Goal: Transaction & Acquisition: Subscribe to service/newsletter

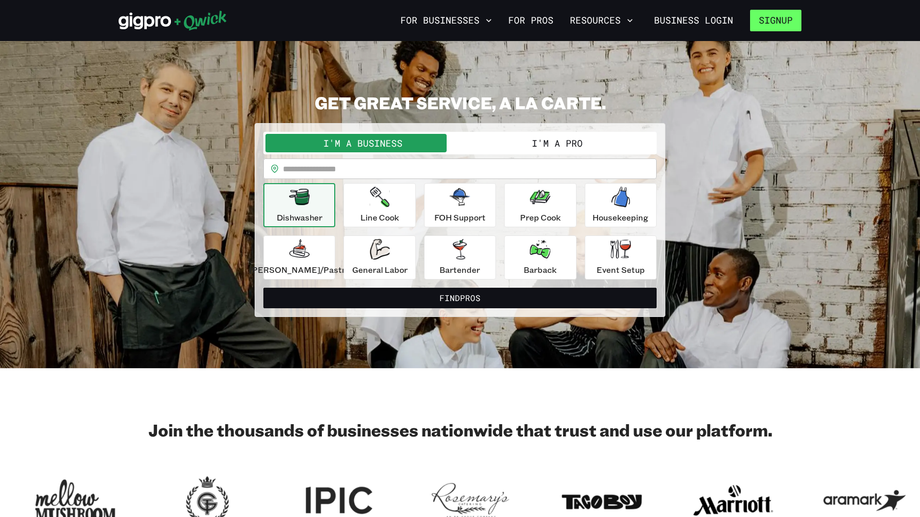
click at [766, 22] on button "Signup" at bounding box center [775, 21] width 51 height 22
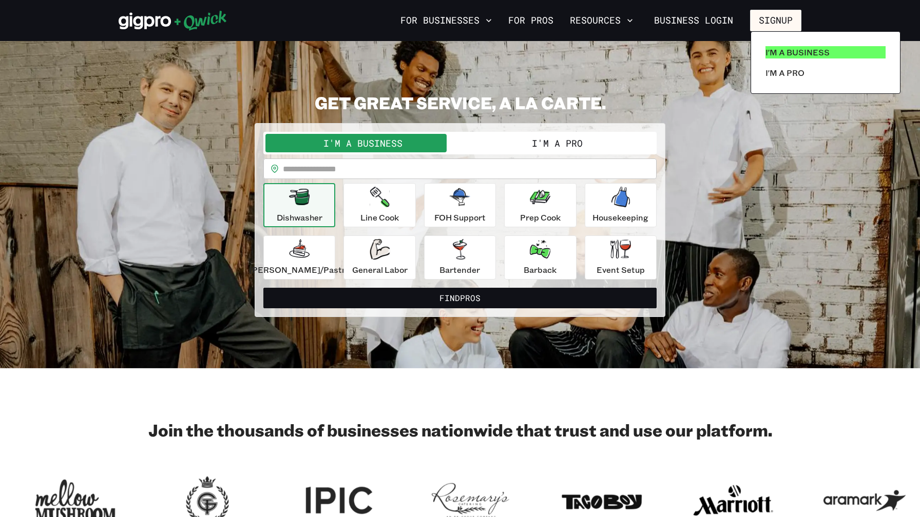
click at [804, 50] on p "I'm a Business" at bounding box center [797, 52] width 64 height 12
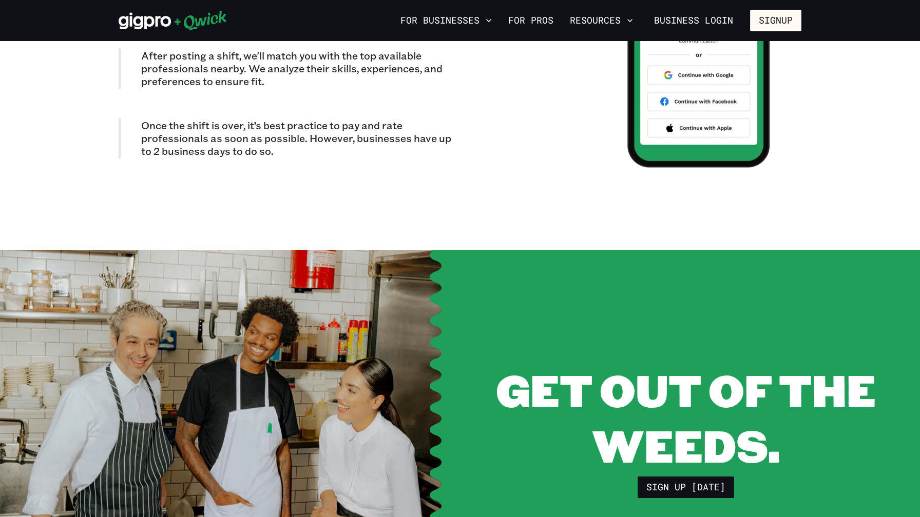
scroll to position [2039, 0]
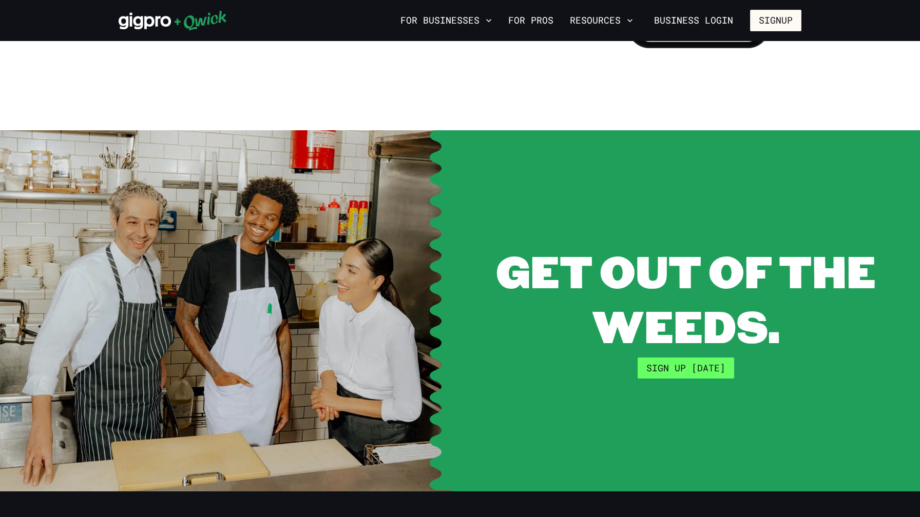
click at [668, 360] on link "Sign up [DATE]" at bounding box center [685, 369] width 96 height 22
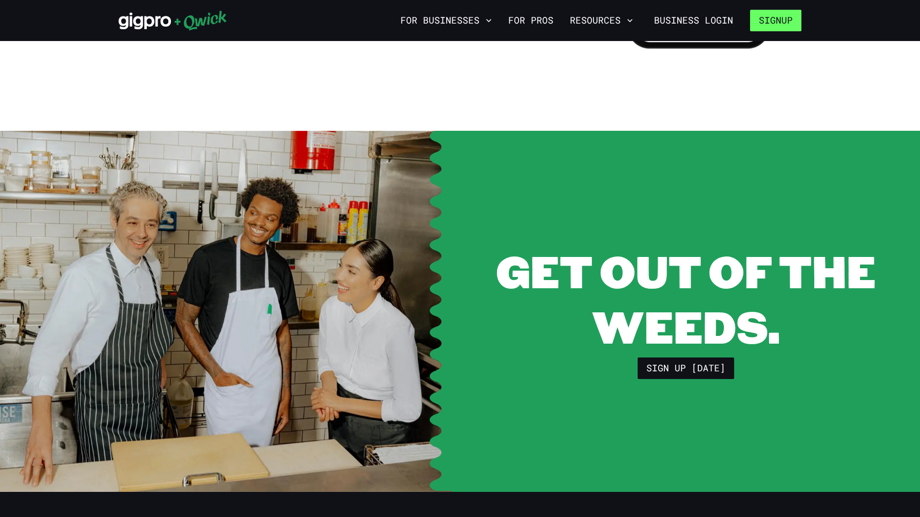
click at [783, 21] on button "Signup" at bounding box center [775, 21] width 51 height 22
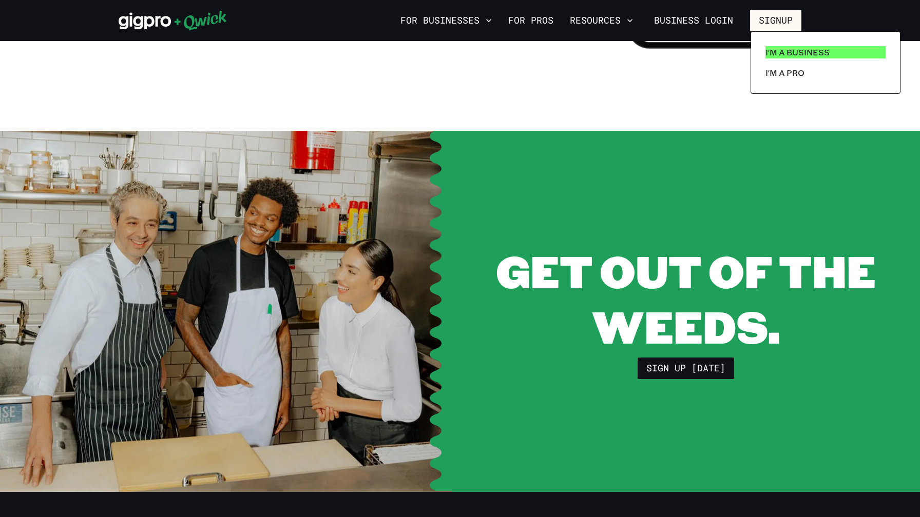
click at [794, 51] on p "I'm a Business" at bounding box center [797, 52] width 64 height 12
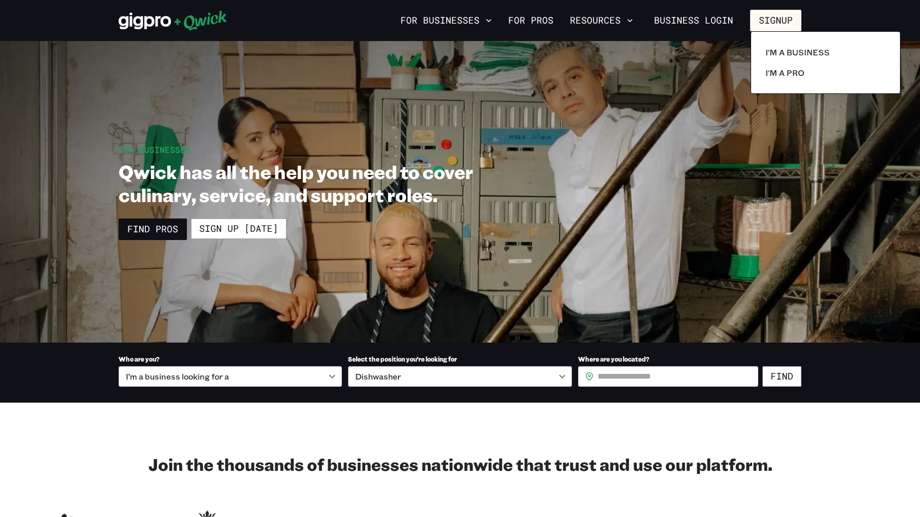
click at [252, 229] on div at bounding box center [460, 258] width 920 height 517
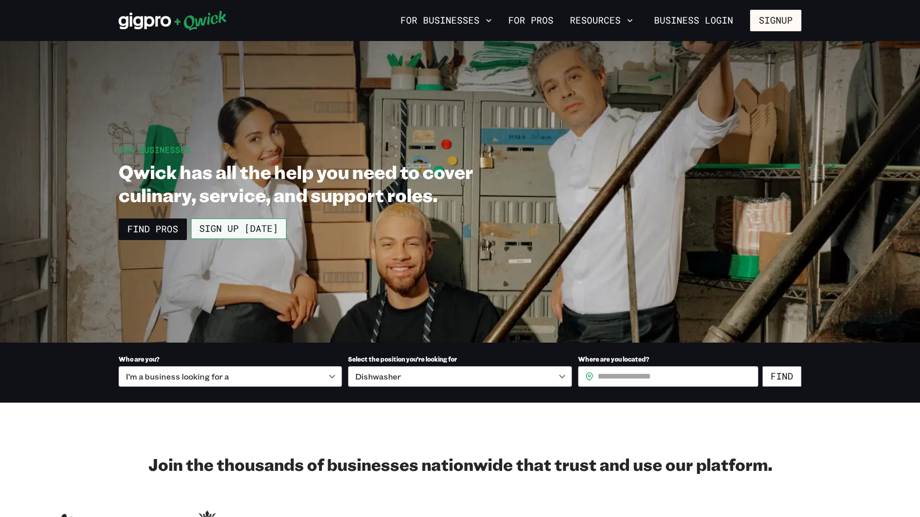
click at [254, 232] on link "Sign up [DATE]" at bounding box center [238, 229] width 95 height 21
